Goal: Go to known website: Go to known website

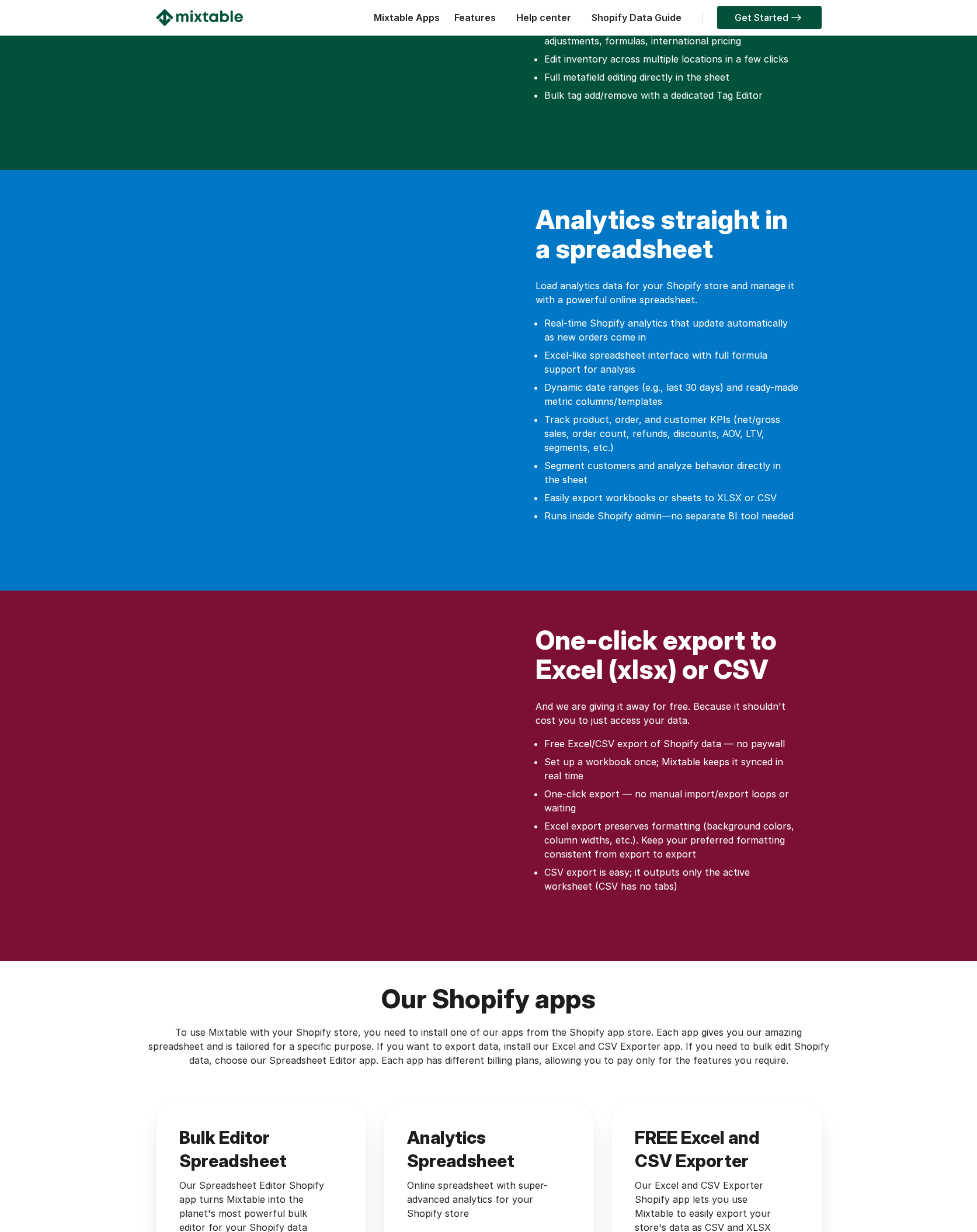
scroll to position [743, 0]
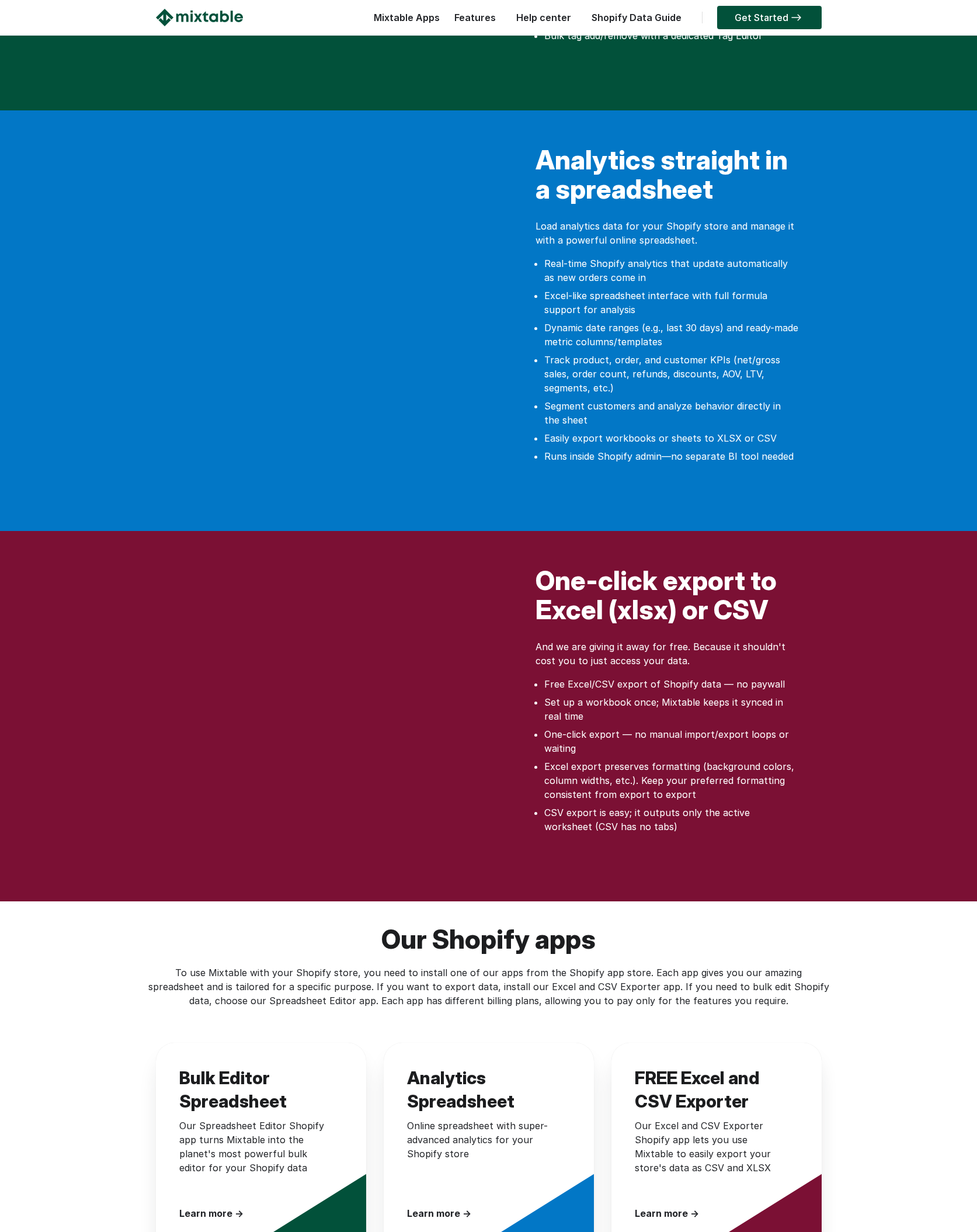
click at [129, 600] on div "One-click export to Excel (xlsx) or CSV And we are giving it away for free. Bec…" at bounding box center [488, 716] width 977 height 370
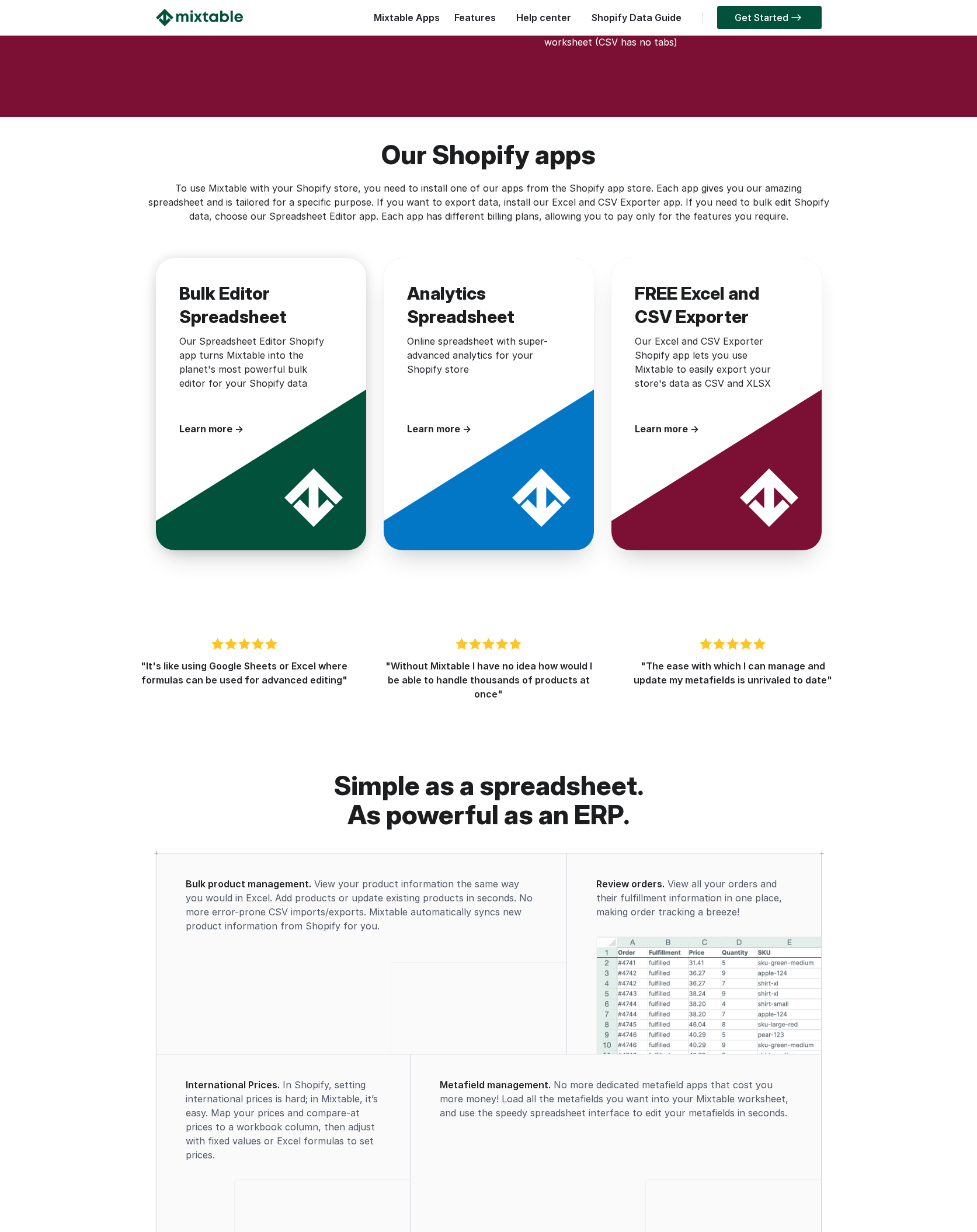
scroll to position [1587, 0]
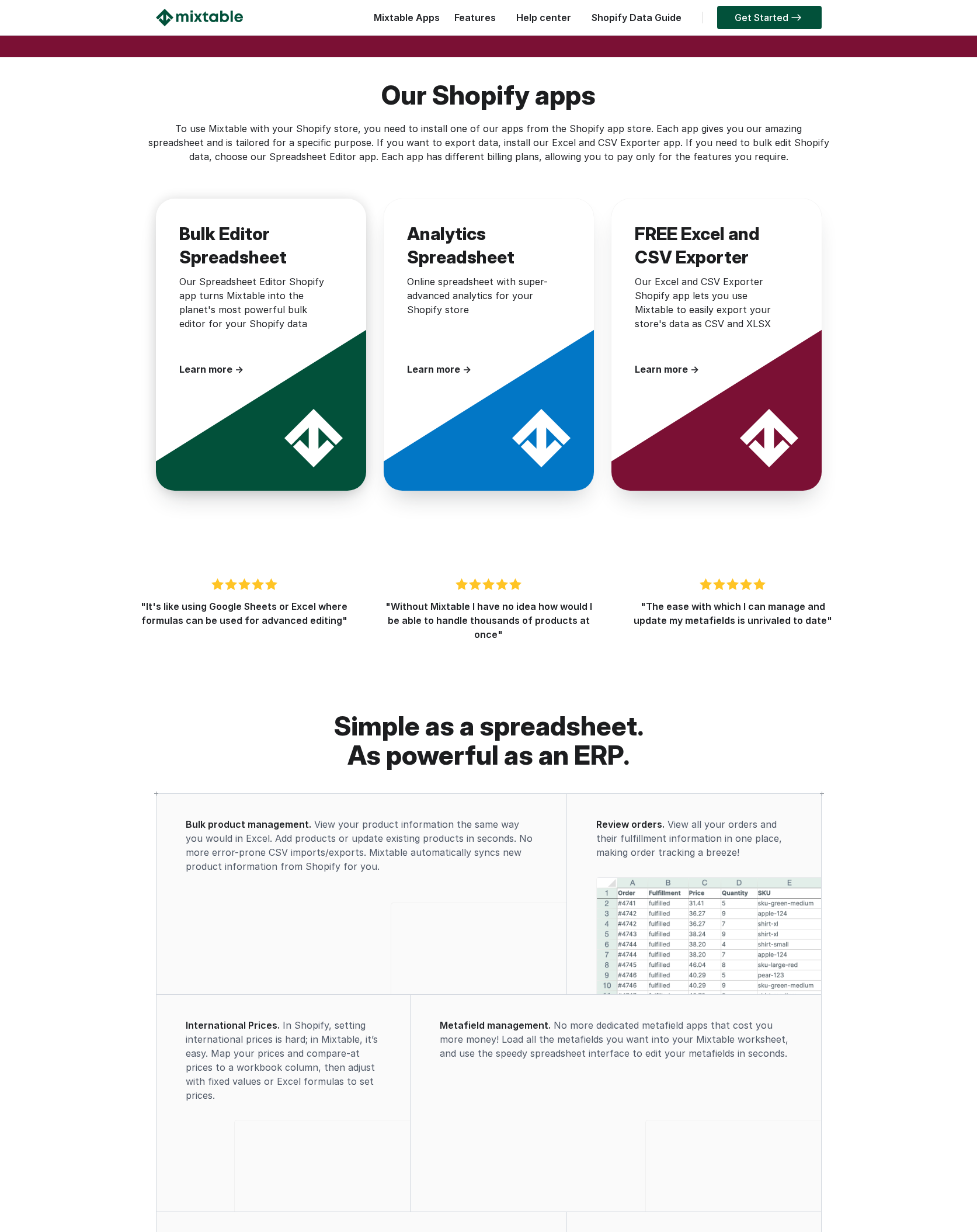
click at [233, 419] on div at bounding box center [272, 397] width 233 height 233
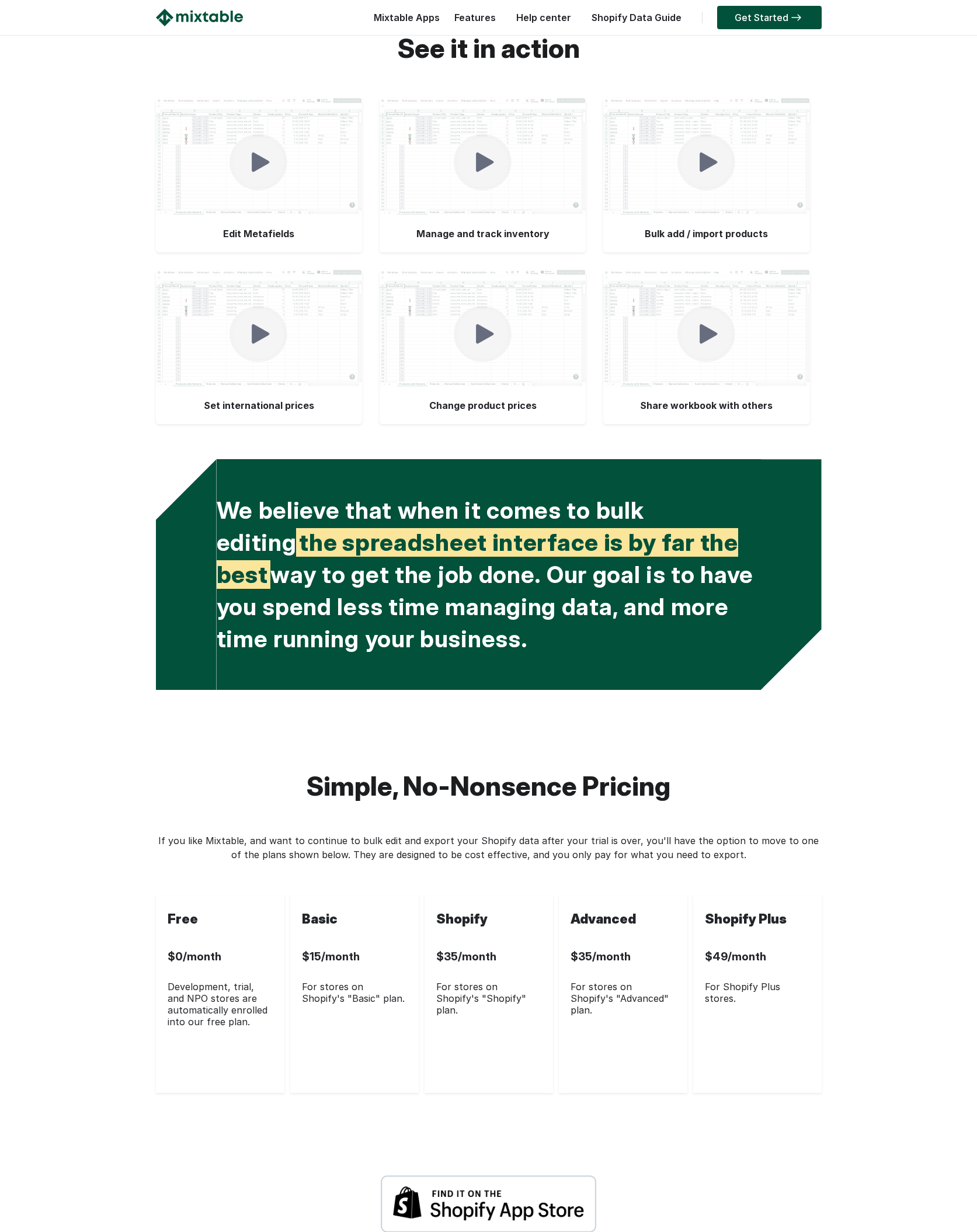
scroll to position [2834, 0]
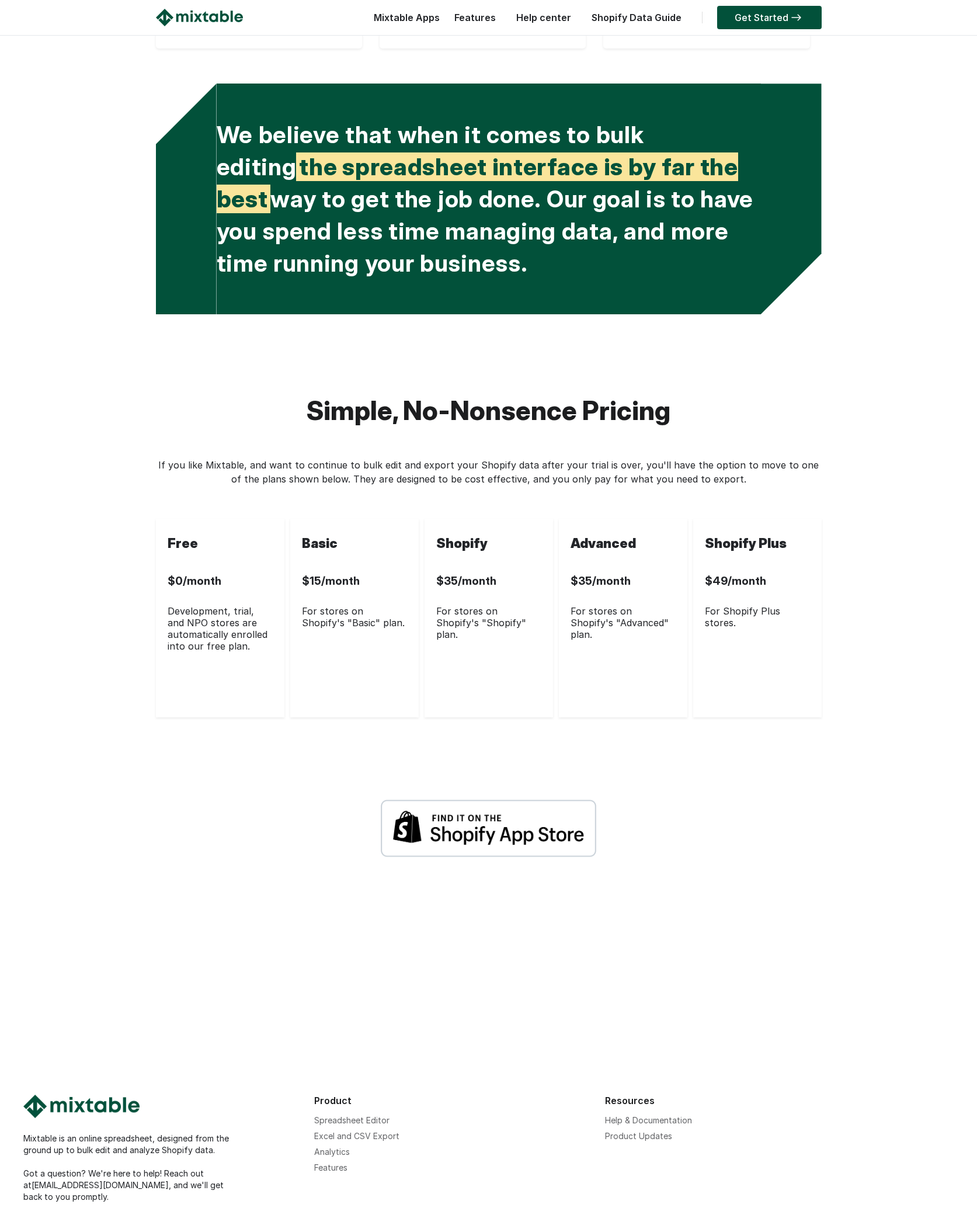
click at [435, 857] on img at bounding box center [488, 828] width 215 height 58
